Goal: Information Seeking & Learning: Check status

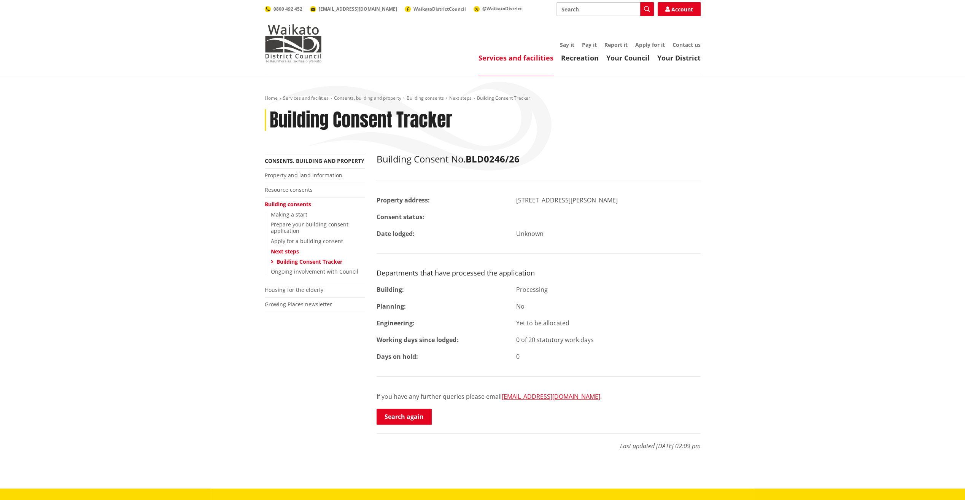
click at [311, 261] on link "Building Consent Tracker" at bounding box center [310, 261] width 66 height 7
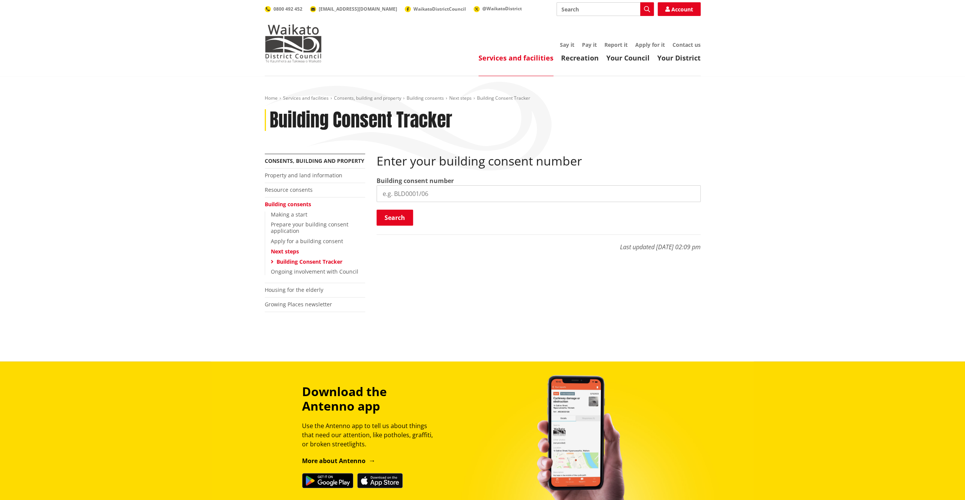
click at [418, 193] on input "search" at bounding box center [539, 193] width 324 height 17
paste input "BLD0152/26"
type input "BLD0152/26"
click at [403, 218] on button "Search" at bounding box center [395, 218] width 37 height 16
